Goal: Communication & Community: Participate in discussion

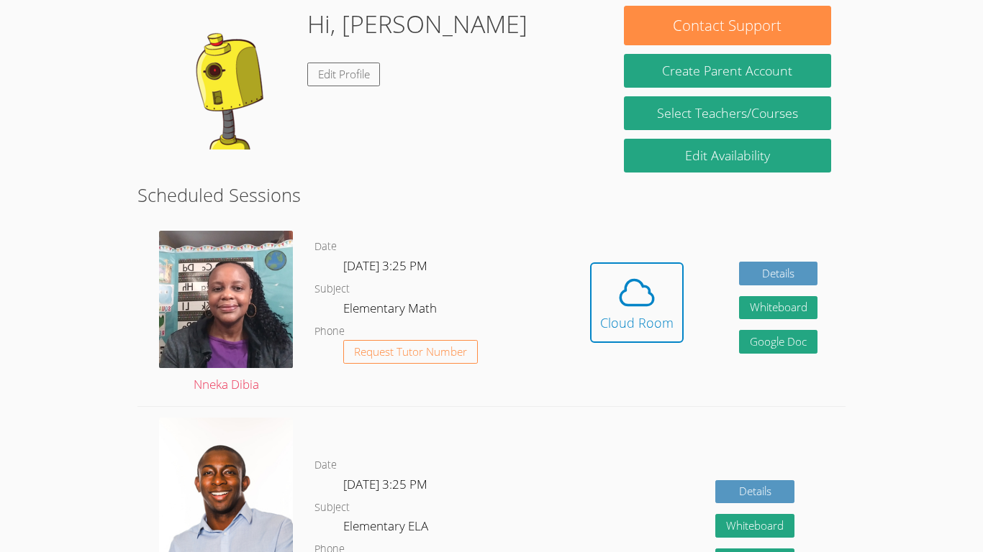
scroll to position [224, 0]
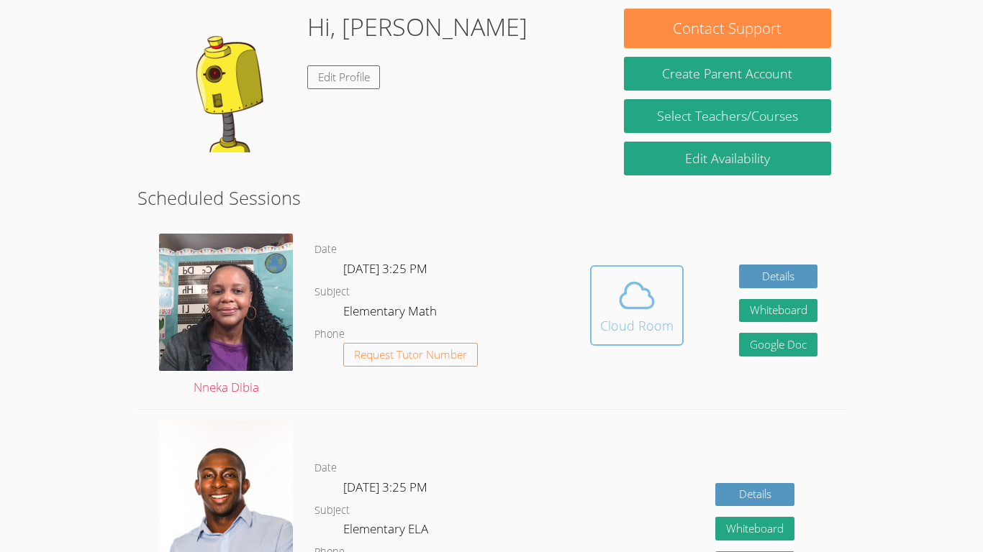
click at [633, 316] on div "Cloud Room" at bounding box center [636, 326] width 73 height 20
click at [634, 307] on icon at bounding box center [636, 295] width 33 height 25
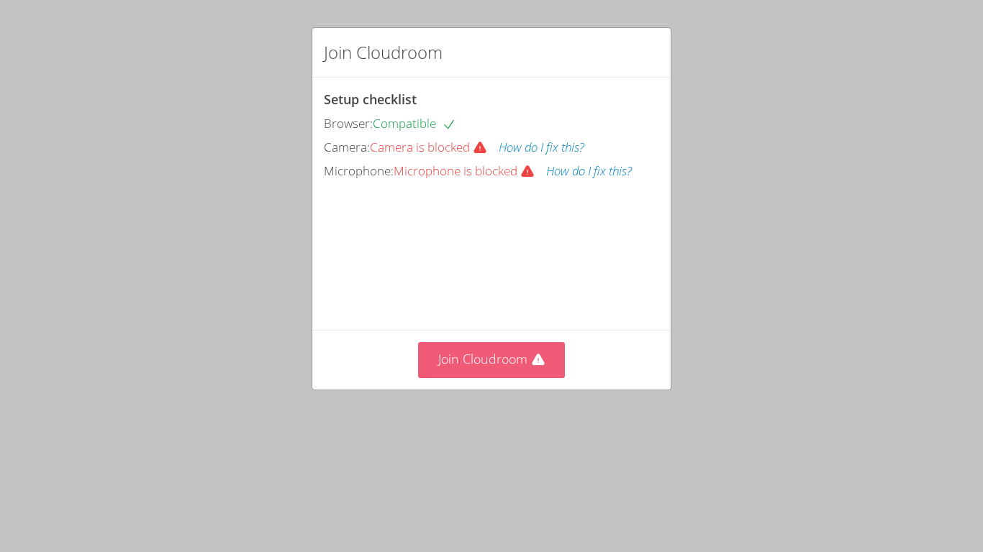
click at [519, 378] on button "Join Cloudroom" at bounding box center [491, 359] width 147 height 35
click at [554, 378] on button "Join Cloudroom" at bounding box center [491, 359] width 147 height 35
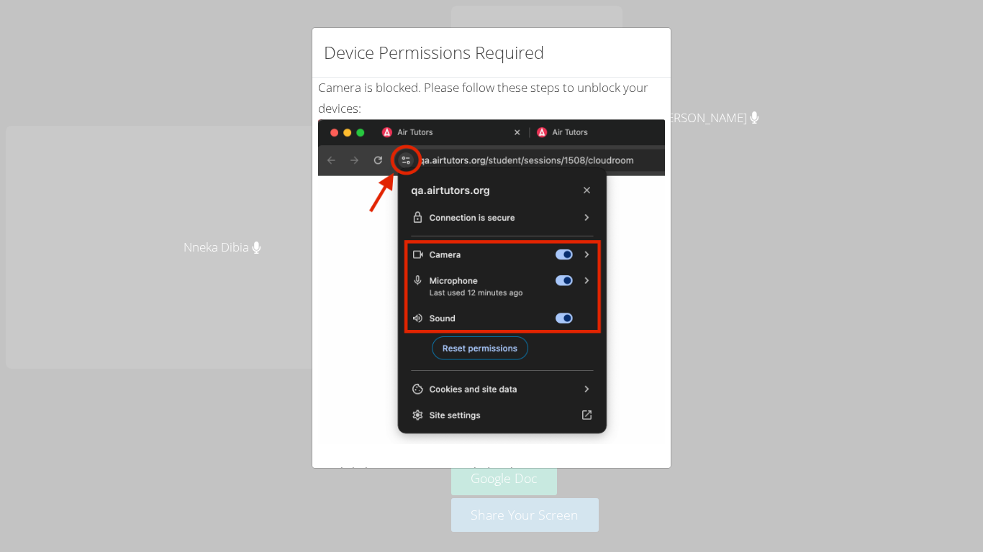
click at [533, 336] on img at bounding box center [491, 281] width 347 height 325
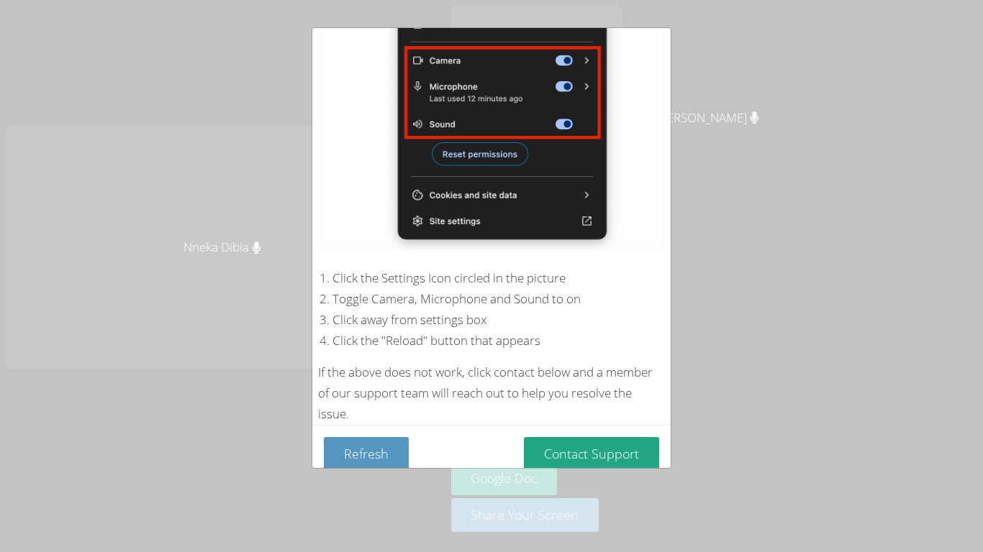
scroll to position [209, 0]
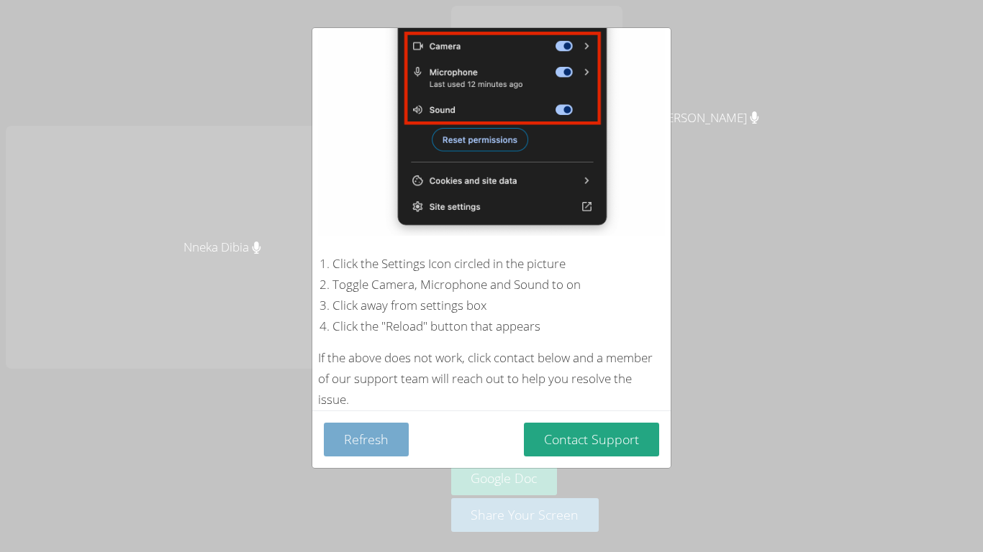
click at [368, 430] on button "Refresh" at bounding box center [366, 440] width 85 height 34
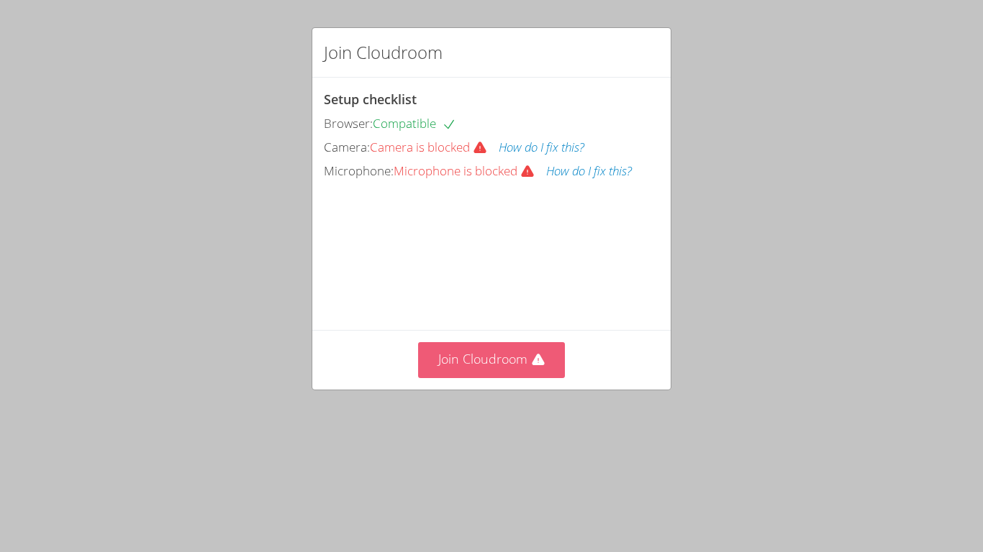
click at [491, 378] on button "Join Cloudroom" at bounding box center [491, 359] width 147 height 35
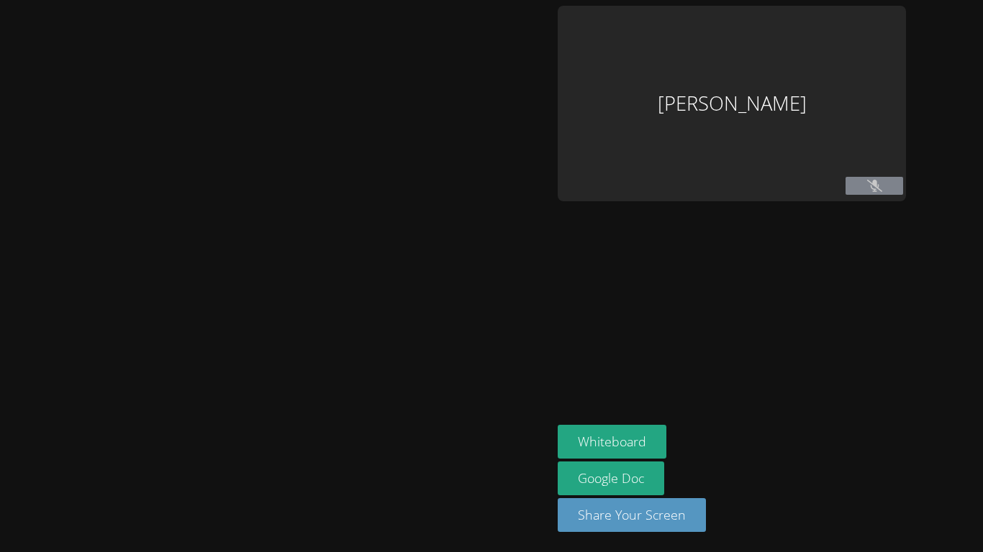
click at [504, 452] on div at bounding box center [276, 276] width 540 height 541
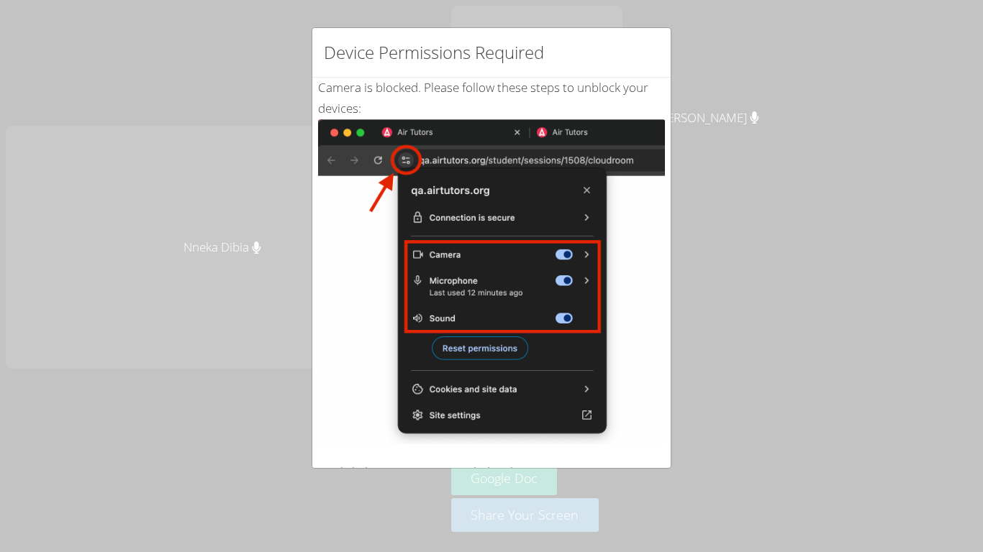
scroll to position [209, 0]
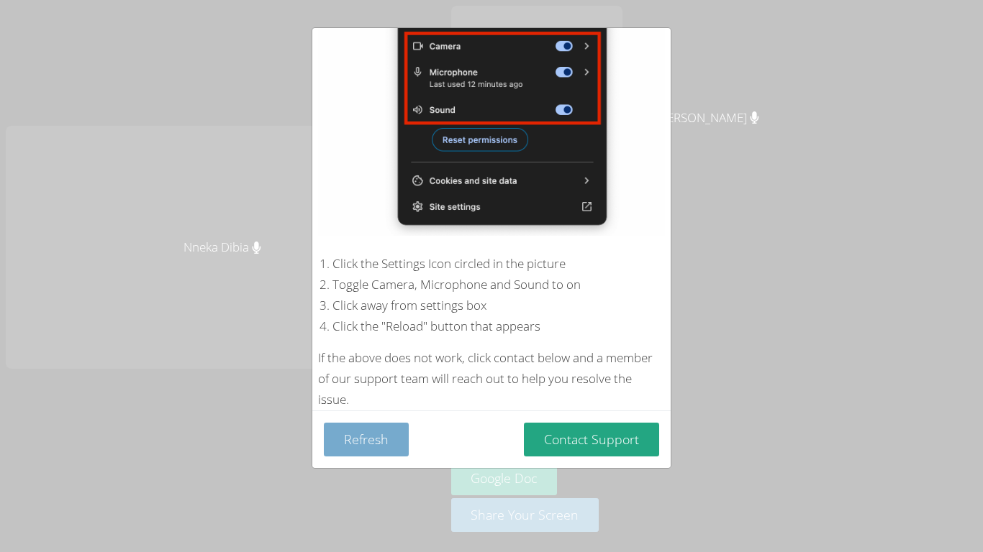
click at [375, 434] on button "Refresh" at bounding box center [366, 440] width 85 height 34
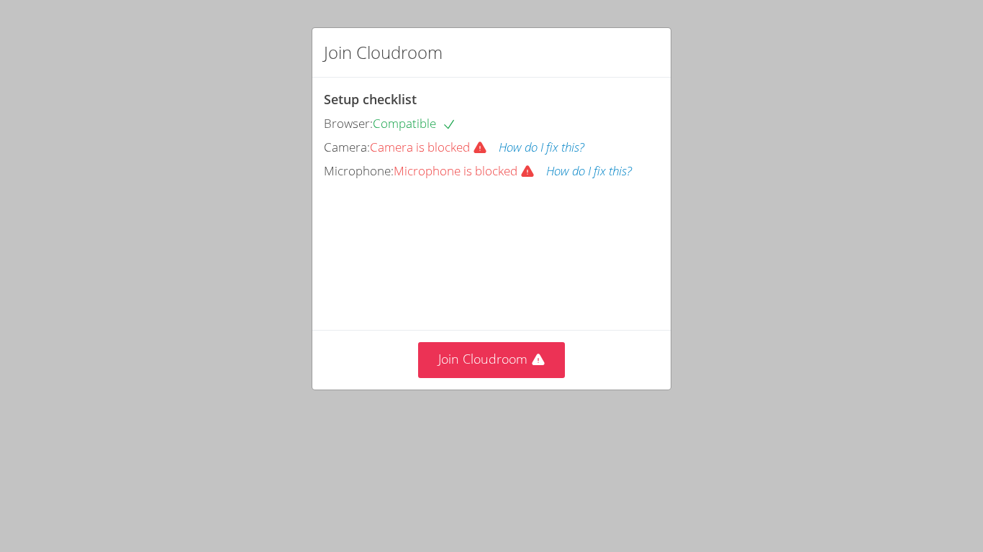
click at [480, 257] on video at bounding box center [432, 247] width 216 height 108
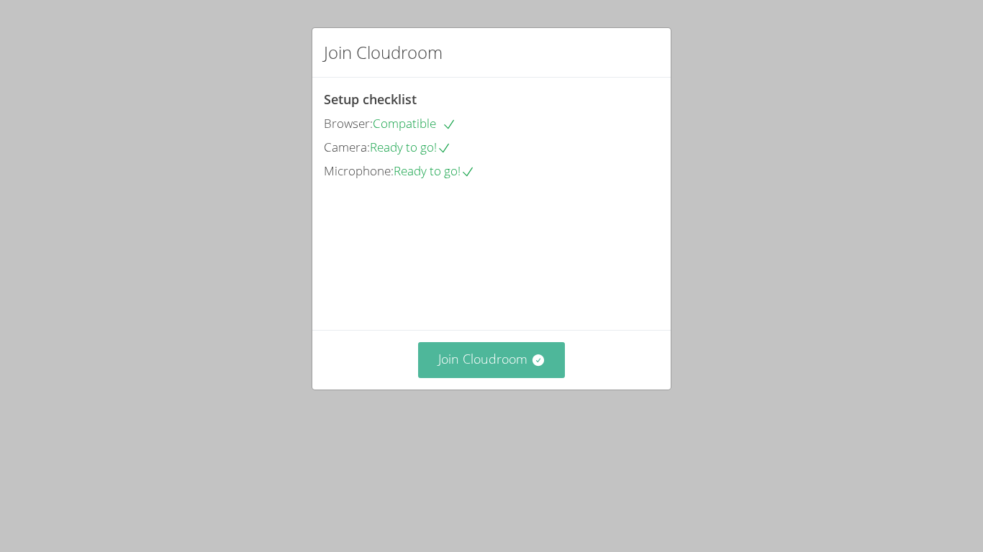
click at [521, 378] on button "Join Cloudroom" at bounding box center [491, 359] width 147 height 35
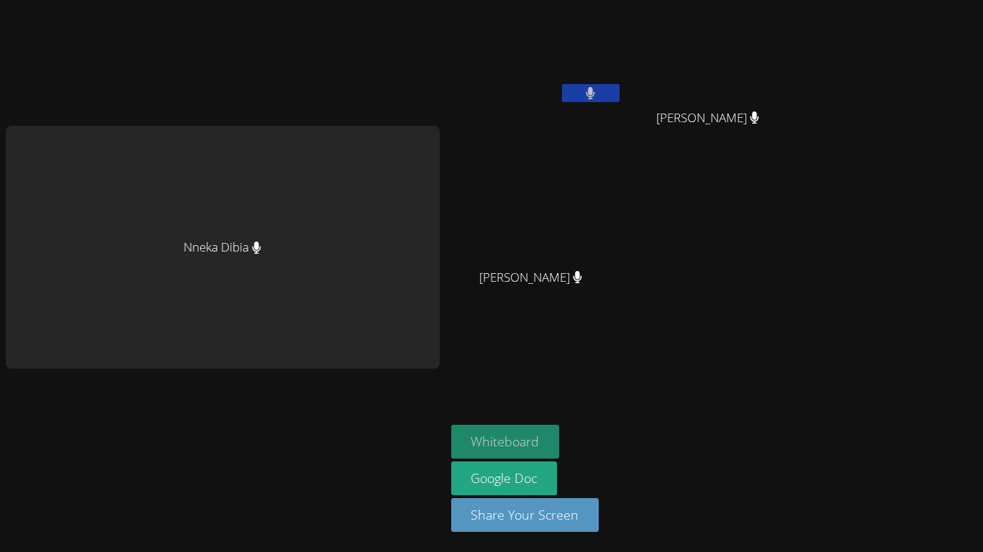
click at [533, 437] on button "Whiteboard" at bounding box center [505, 442] width 109 height 34
click at [594, 83] on video at bounding box center [536, 54] width 171 height 96
click at [597, 95] on button at bounding box center [591, 93] width 58 height 18
click at [542, 83] on video at bounding box center [536, 54] width 171 height 96
click at [589, 90] on icon at bounding box center [590, 93] width 15 height 12
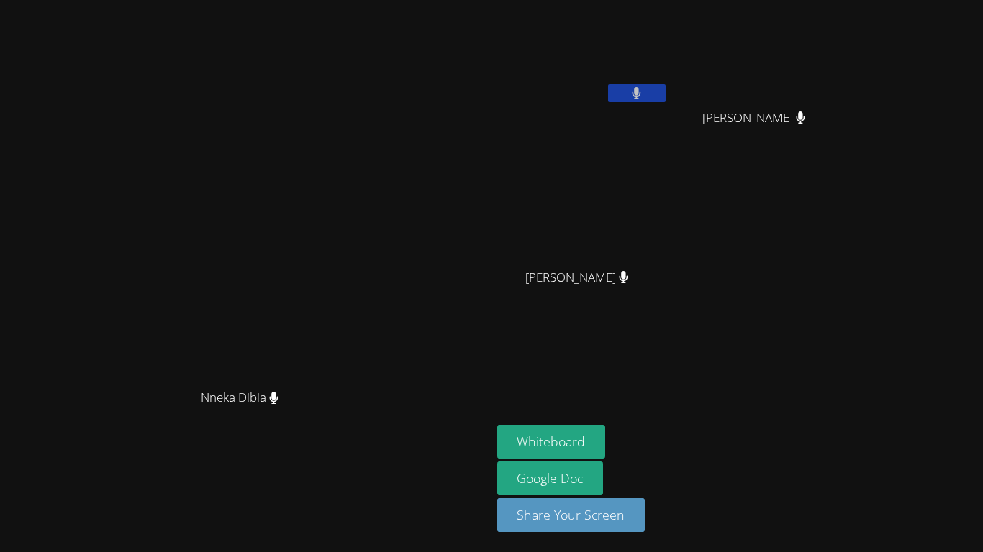
click at [628, 278] on icon at bounding box center [623, 277] width 9 height 12
click at [665, 89] on button at bounding box center [637, 93] width 58 height 18
click at [665, 90] on button at bounding box center [637, 93] width 58 height 18
click at [353, 208] on video at bounding box center [245, 248] width 216 height 270
click at [665, 94] on button at bounding box center [637, 93] width 58 height 18
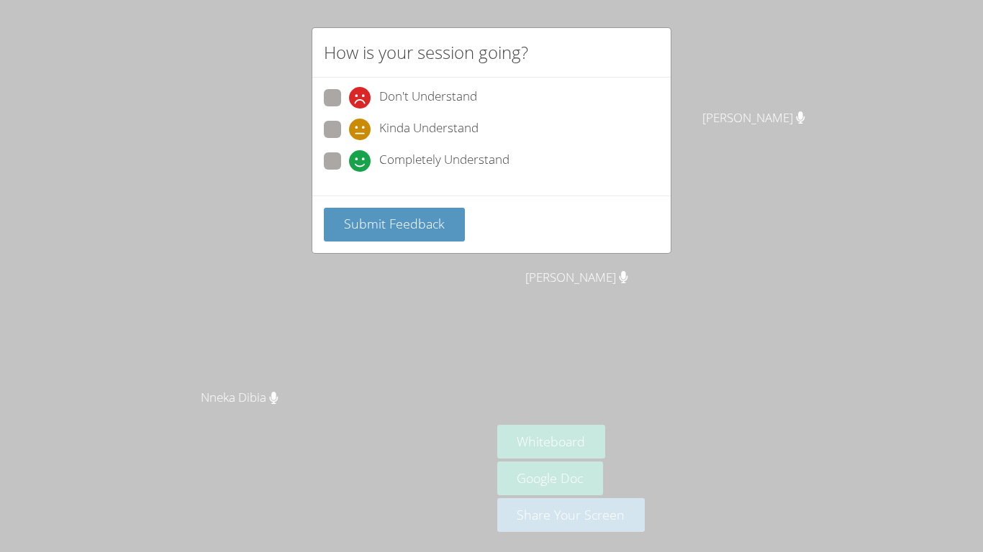
click at [349, 172] on span at bounding box center [349, 172] width 0 height 0
click at [349, 158] on input "Completely Understand" at bounding box center [355, 158] width 12 height 12
radio input "true"
click at [389, 222] on span "Submit Feedback" at bounding box center [394, 223] width 101 height 17
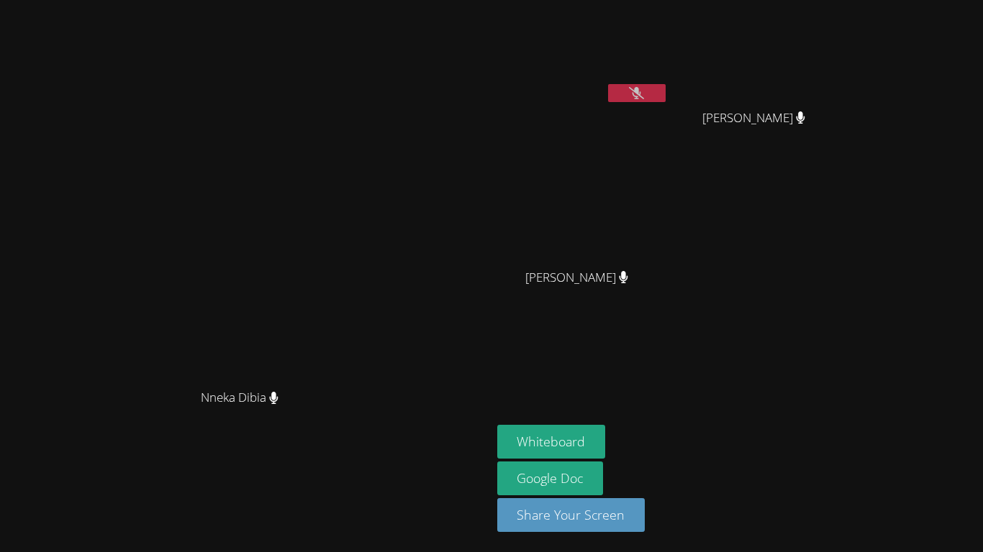
click at [644, 94] on icon at bounding box center [636, 93] width 15 height 12
click at [644, 88] on icon at bounding box center [636, 93] width 15 height 12
click at [641, 91] on icon at bounding box center [636, 93] width 9 height 12
click at [644, 91] on icon at bounding box center [636, 93] width 15 height 12
click at [641, 87] on icon at bounding box center [636, 93] width 9 height 12
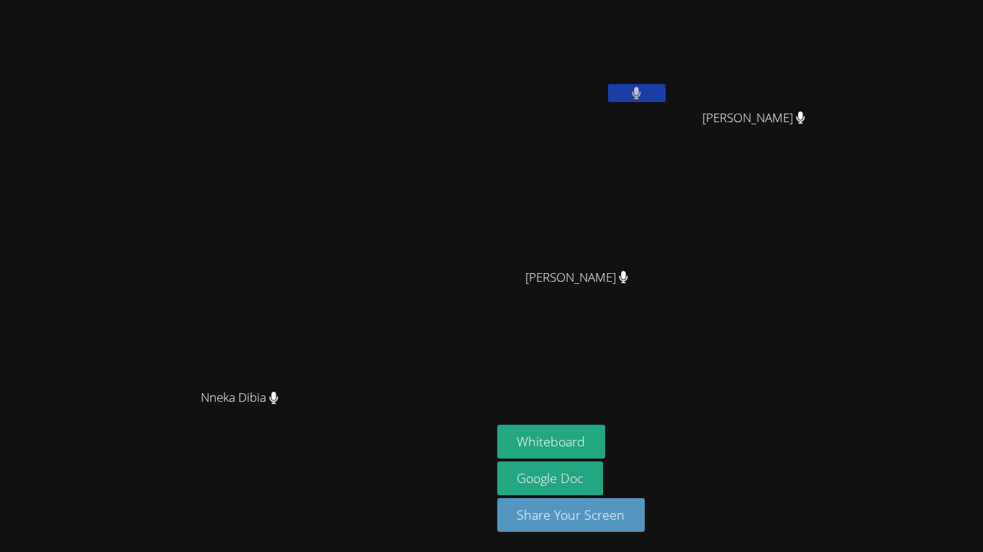
click at [641, 87] on icon at bounding box center [636, 93] width 9 height 12
click at [665, 96] on button at bounding box center [637, 93] width 58 height 18
